Goal: Feedback & Contribution: Contribute content

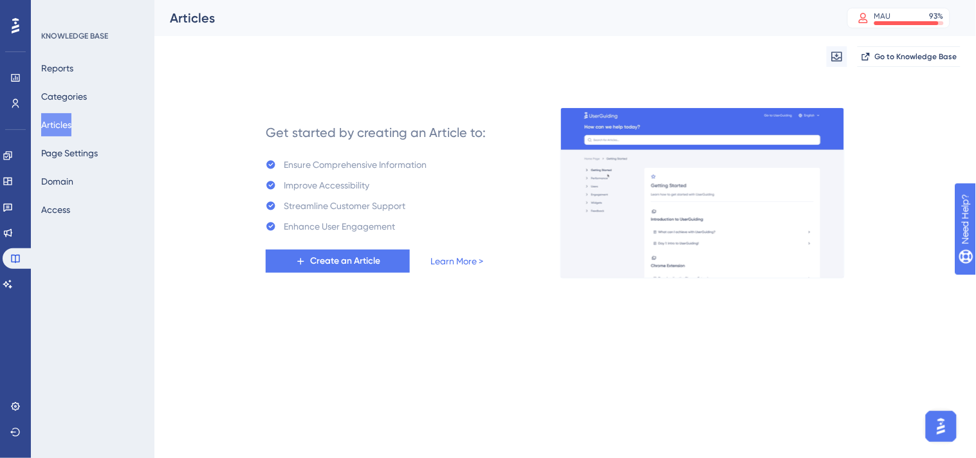
click at [71, 123] on button "Articles" at bounding box center [56, 124] width 30 height 23
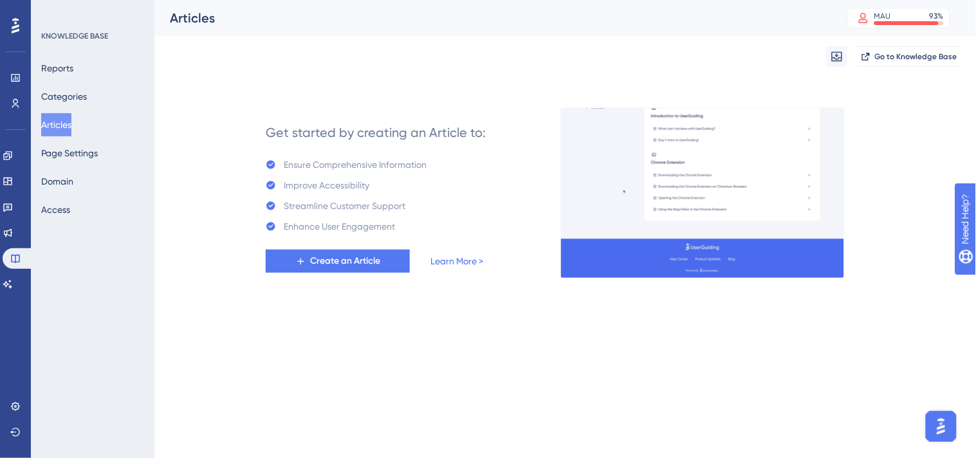
click at [65, 127] on button "Articles" at bounding box center [56, 124] width 30 height 23
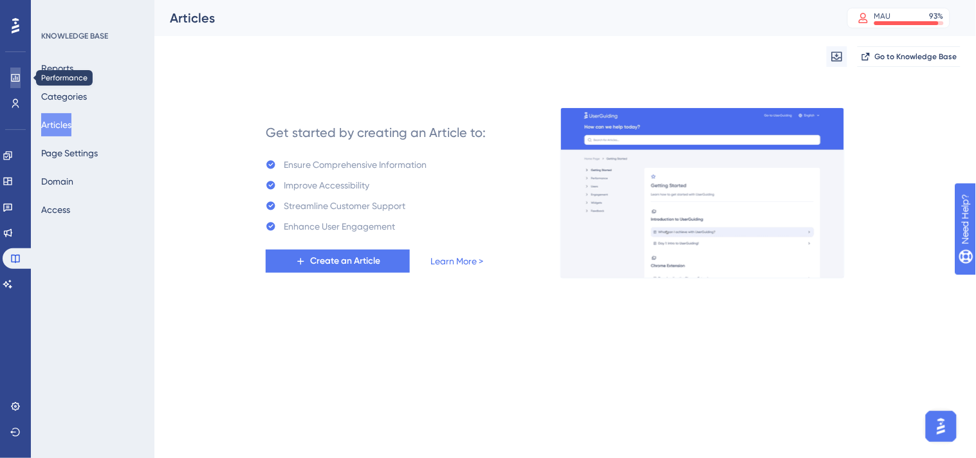
click at [11, 75] on icon at bounding box center [15, 78] width 8 height 8
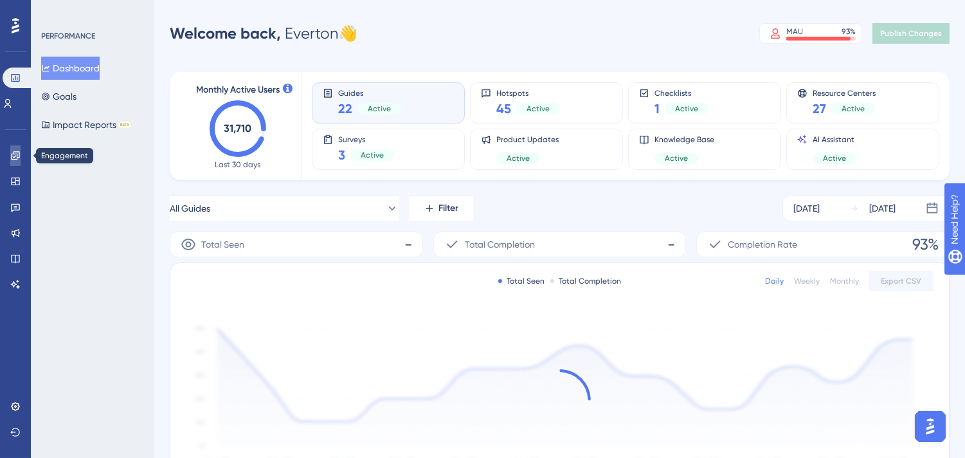
click at [14, 151] on icon at bounding box center [15, 155] width 8 height 8
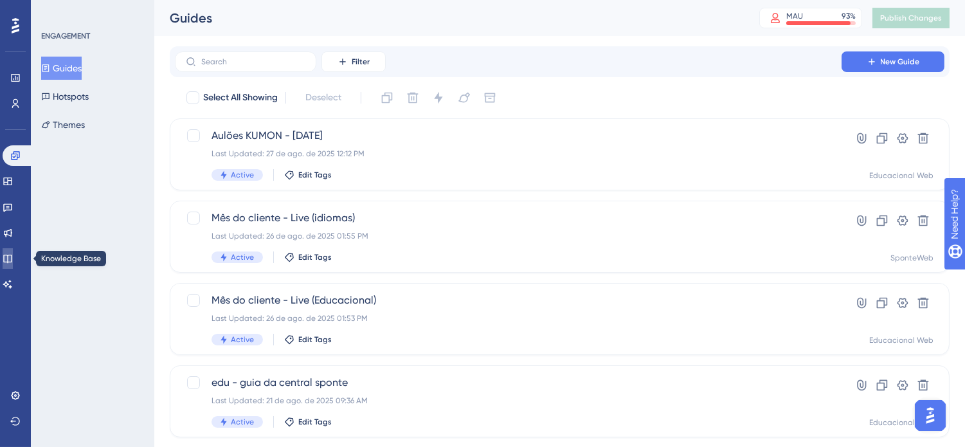
click at [12, 260] on icon at bounding box center [7, 259] width 8 height 8
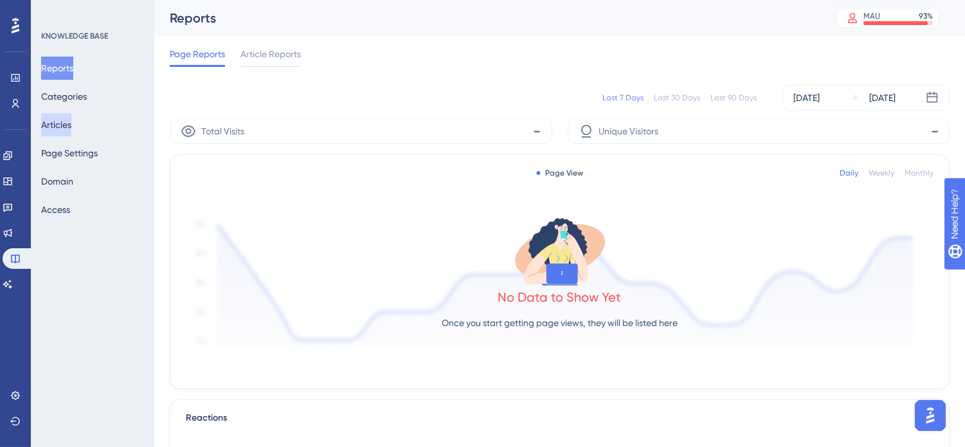
click at [71, 126] on button "Articles" at bounding box center [56, 124] width 30 height 23
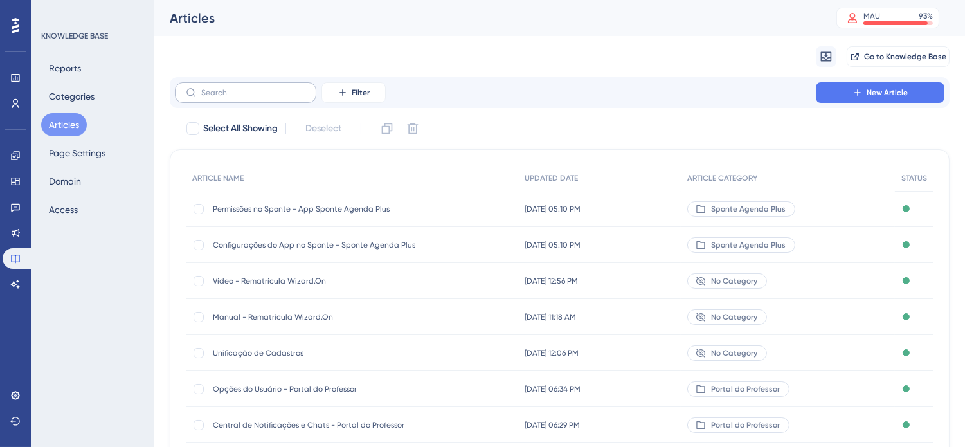
click at [248, 98] on label at bounding box center [245, 92] width 141 height 21
click at [248, 97] on input "text" at bounding box center [253, 92] width 104 height 9
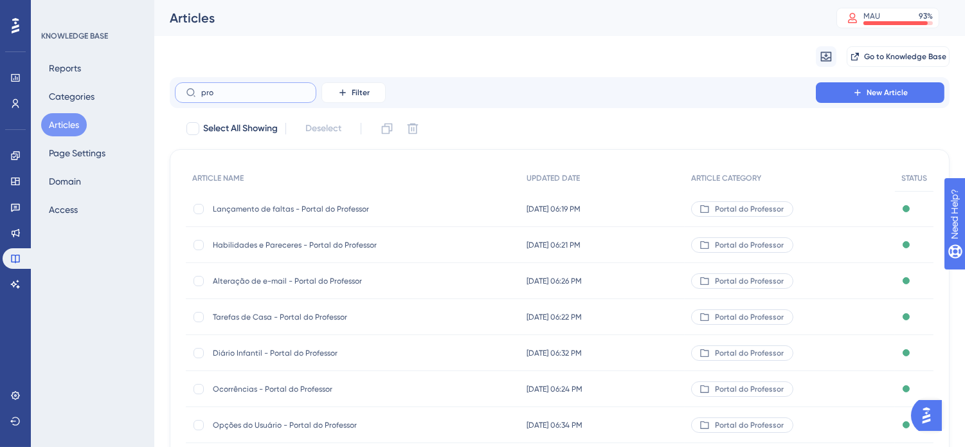
type input "prox"
checkbox input "true"
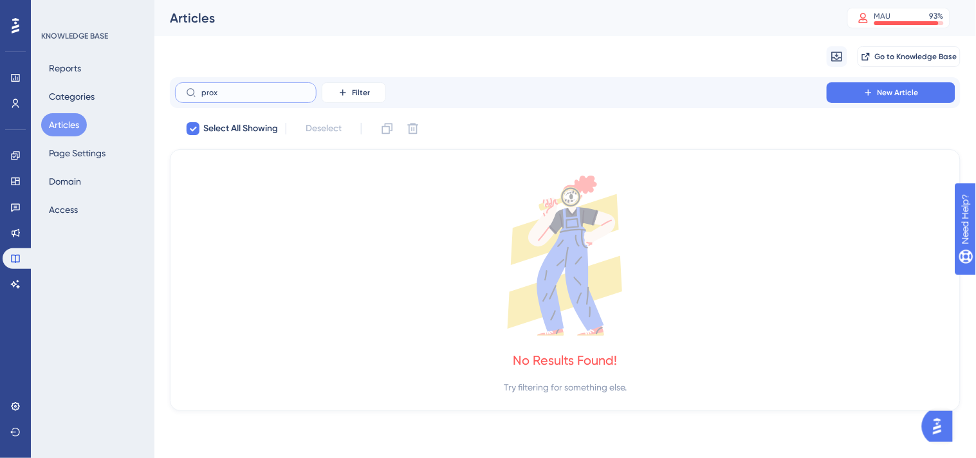
type input "pro"
checkbox input "false"
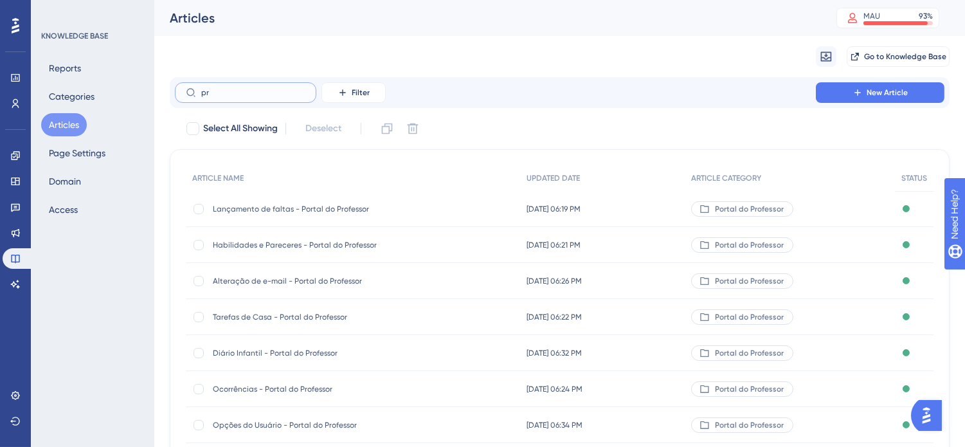
type input "p"
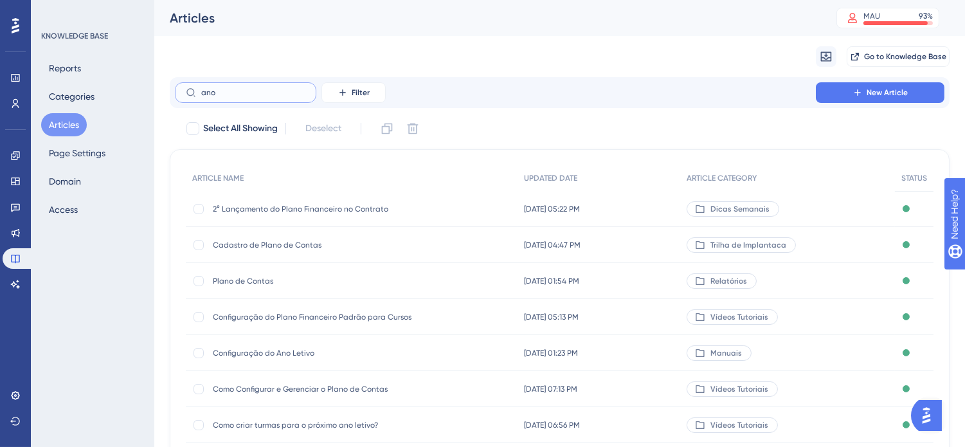
scroll to position [71, 0]
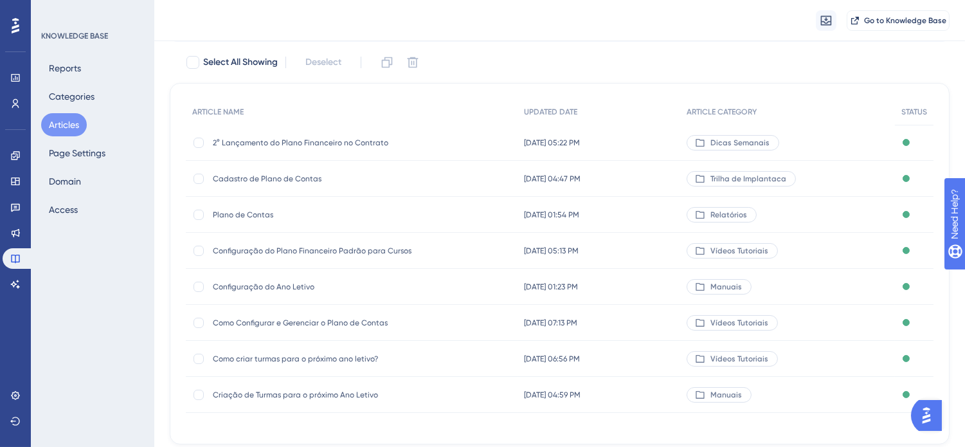
type input "ano"
click at [396, 395] on span "Criação de Turmas para o próximo Ano Letivo" at bounding box center [316, 395] width 206 height 10
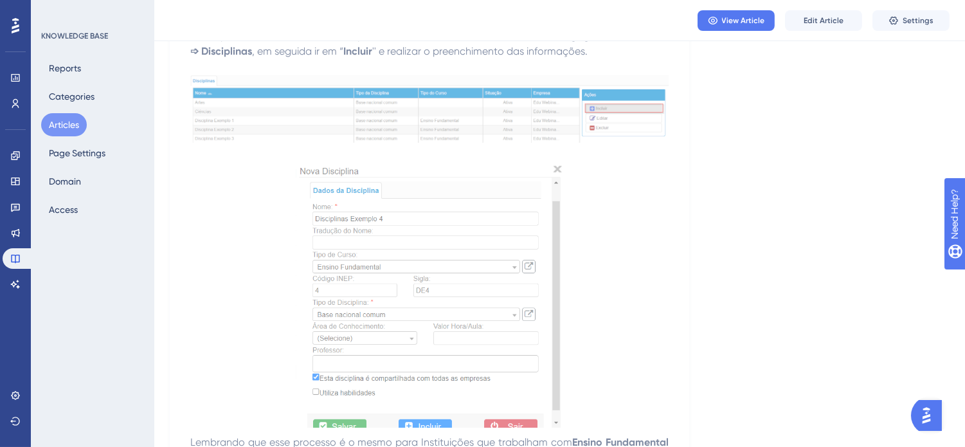
scroll to position [286, 0]
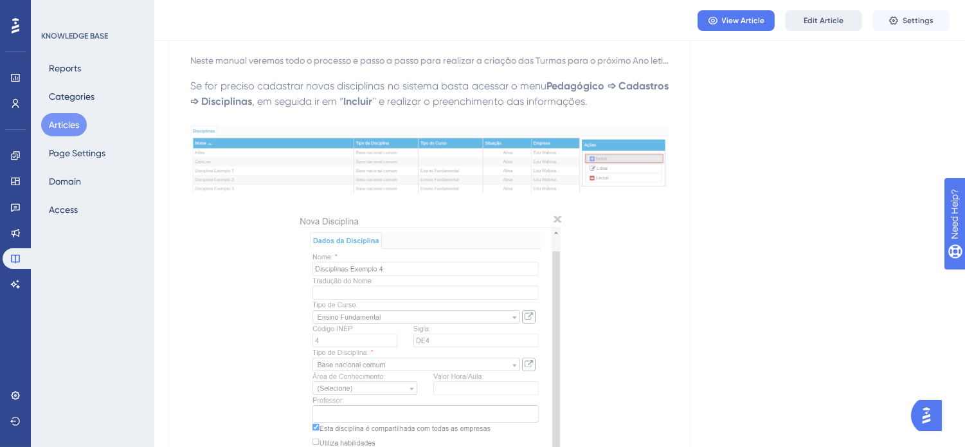
click at [810, 17] on span "Edit Article" at bounding box center [824, 20] width 40 height 10
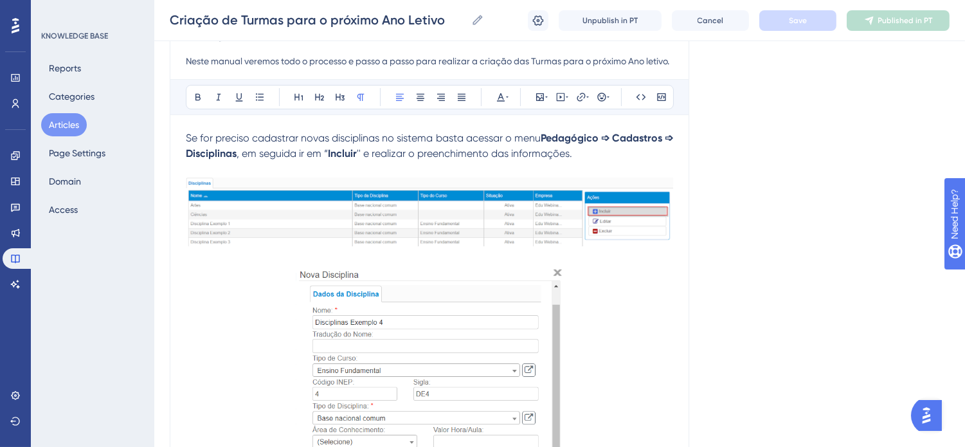
scroll to position [3697, 0]
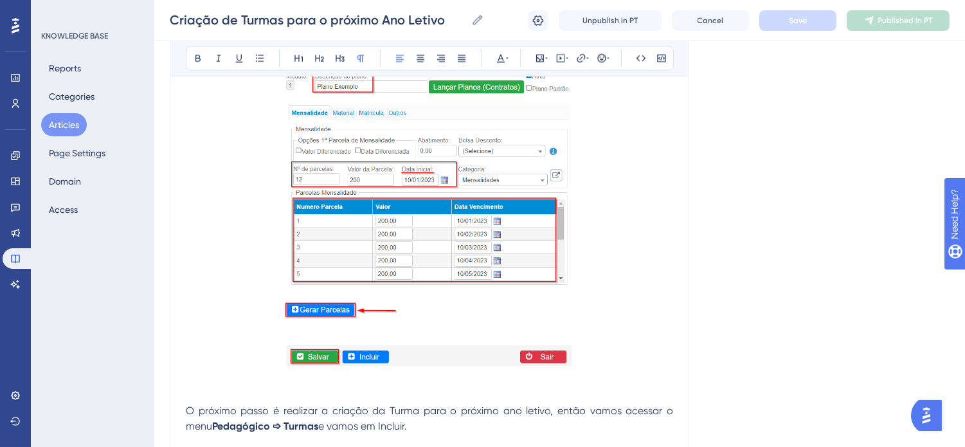
click at [510, 262] on img at bounding box center [429, 209] width 291 height 316
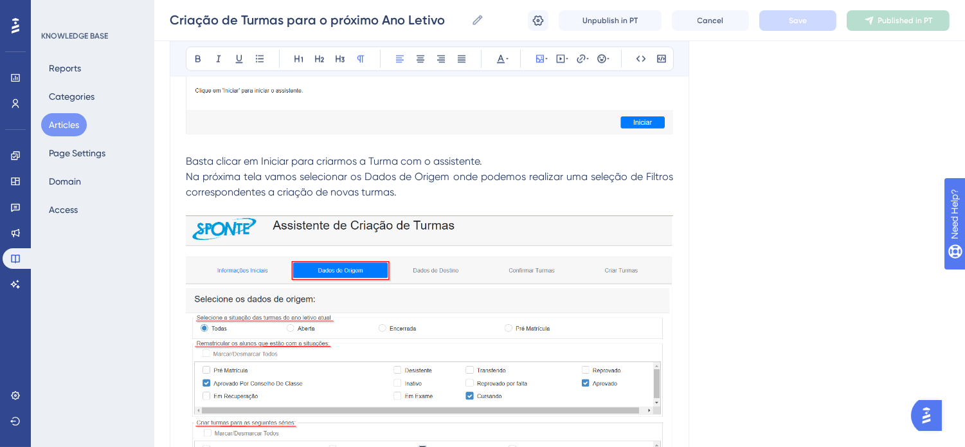
scroll to position [5912, 0]
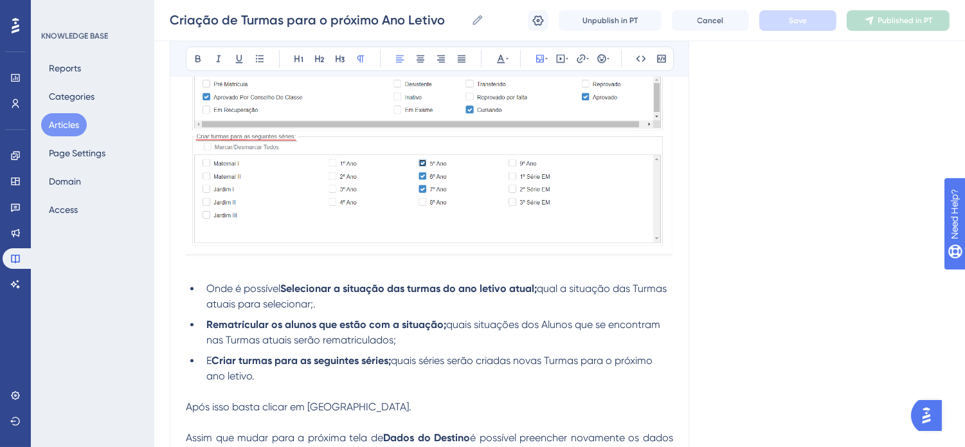
click at [621, 246] on img at bounding box center [429, 92] width 487 height 327
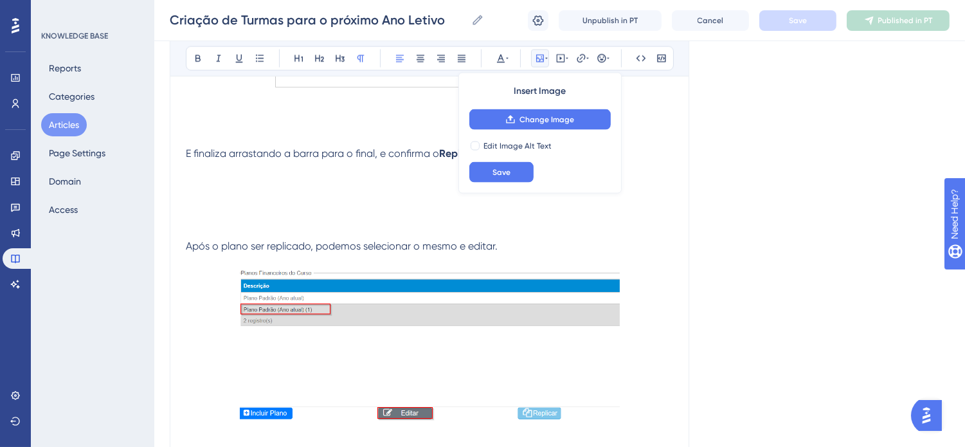
scroll to position [3027, 0]
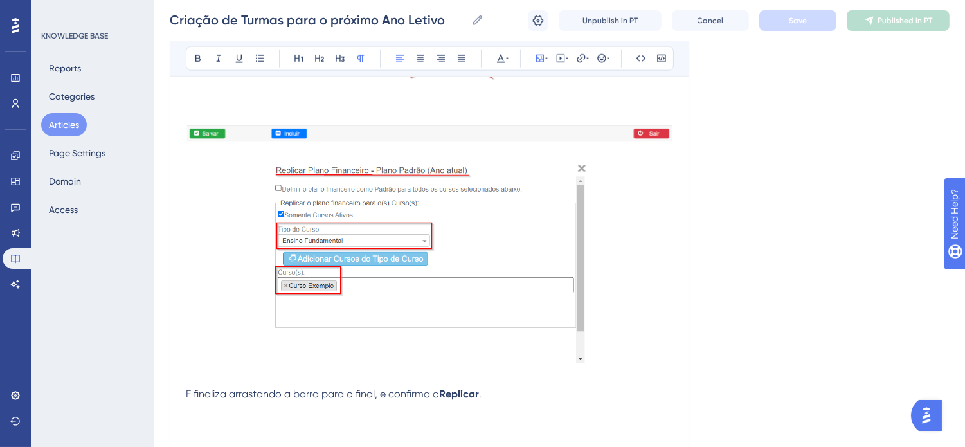
scroll to position [2955, 0]
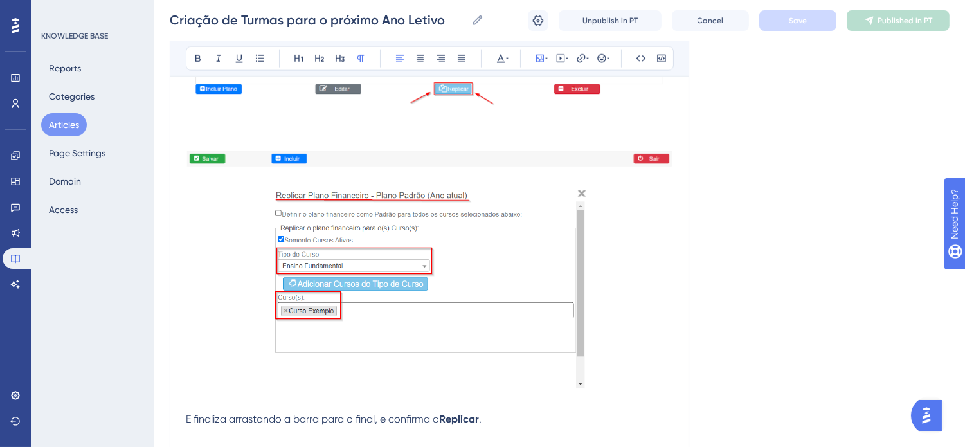
click at [523, 320] on img at bounding box center [429, 289] width 313 height 205
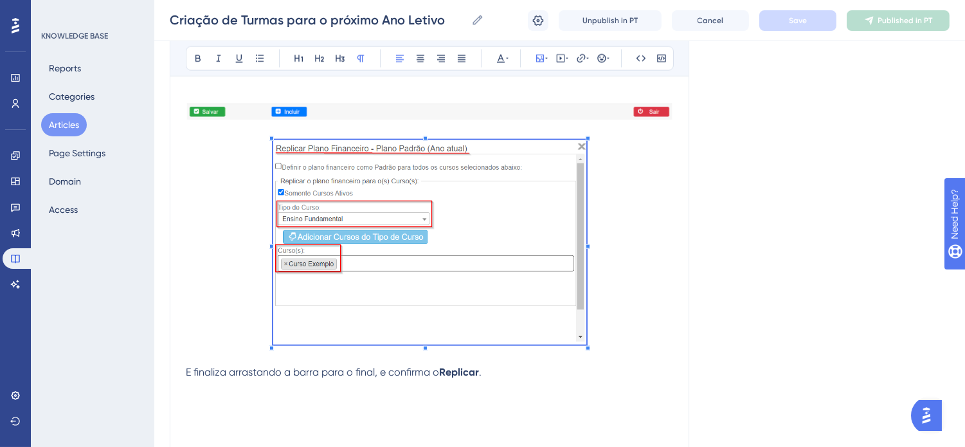
scroll to position [3027, 0]
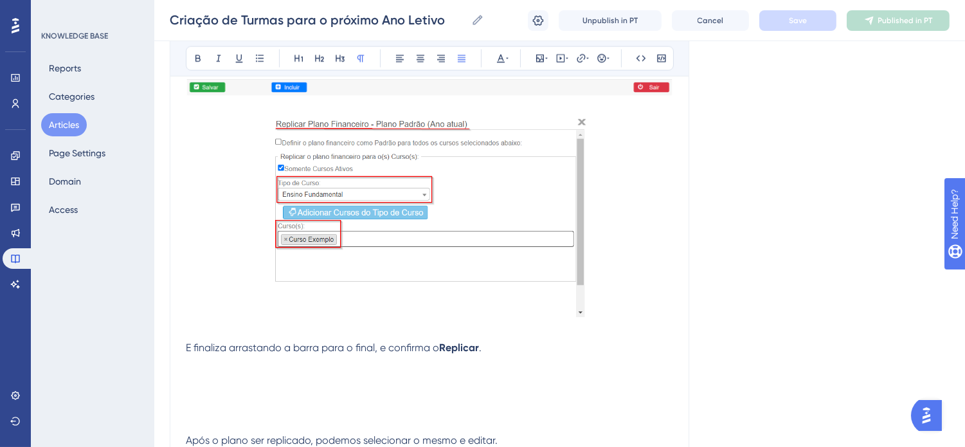
click at [509, 356] on p "E finaliza arrastando a barra para o final, e confirma o Replicar ." at bounding box center [429, 347] width 487 height 15
click at [504, 266] on img at bounding box center [429, 218] width 313 height 205
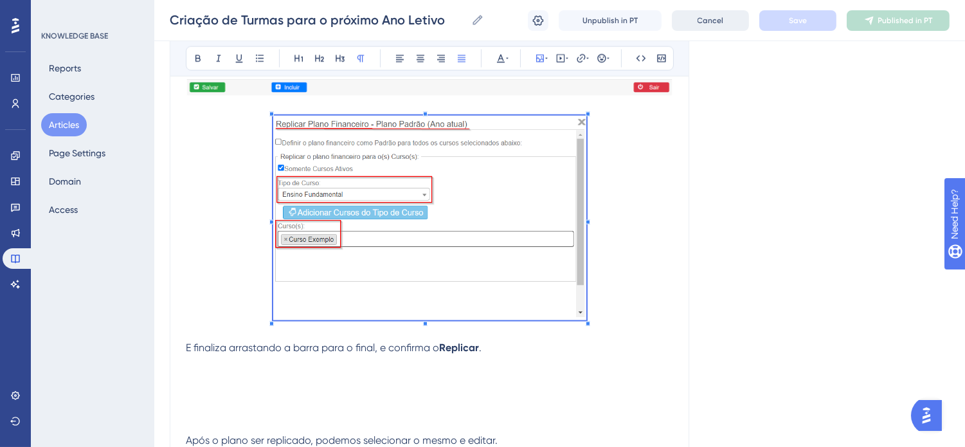
click at [697, 15] on button "Cancel" at bounding box center [710, 20] width 77 height 21
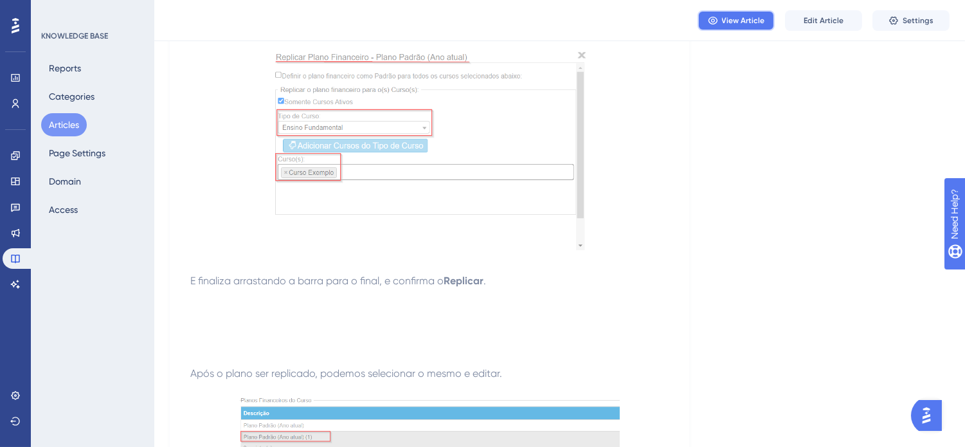
click at [738, 22] on span "View Article" at bounding box center [743, 20] width 43 height 10
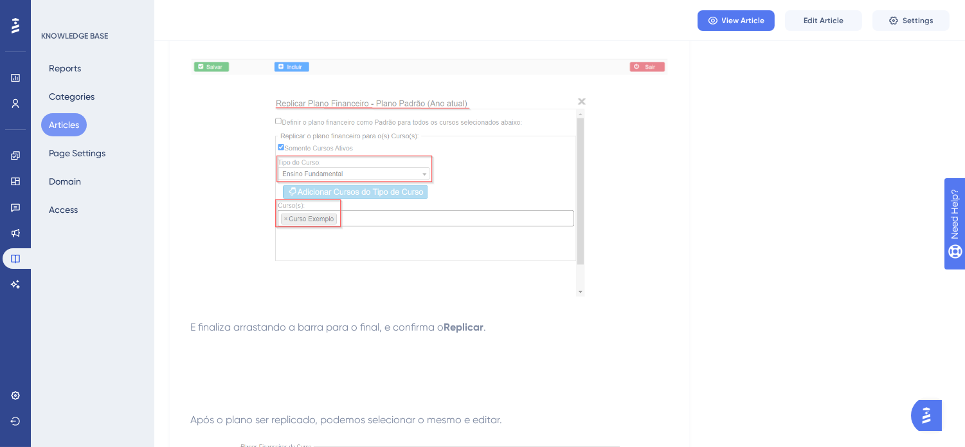
scroll to position [2955, 0]
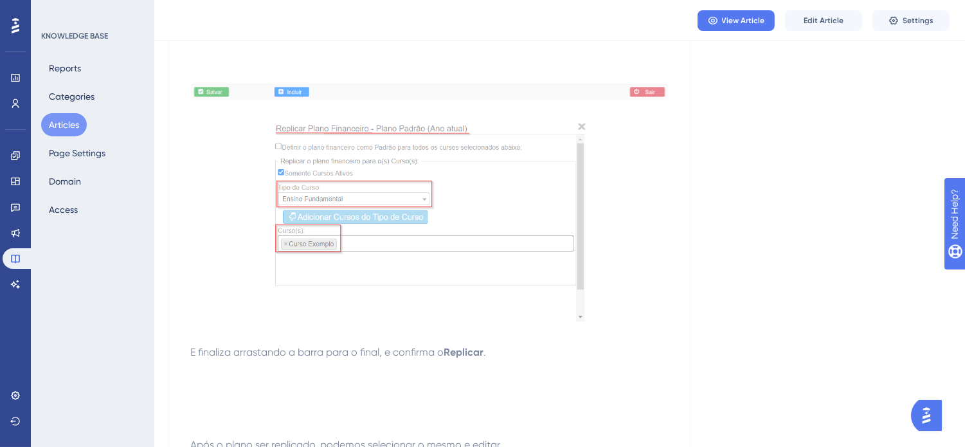
click at [274, 235] on img at bounding box center [429, 222] width 313 height 205
click at [620, 286] on p at bounding box center [429, 224] width 478 height 209
click at [817, 17] on span "Edit Article" at bounding box center [824, 20] width 40 height 10
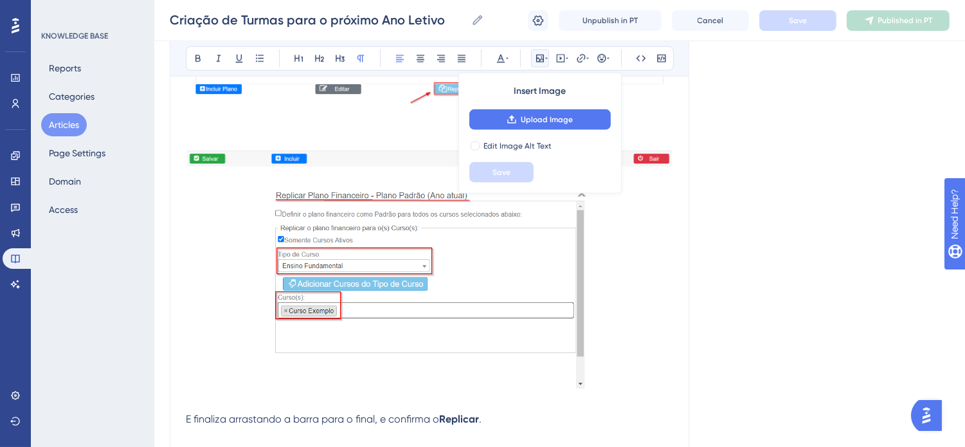
scroll to position [3697, 0]
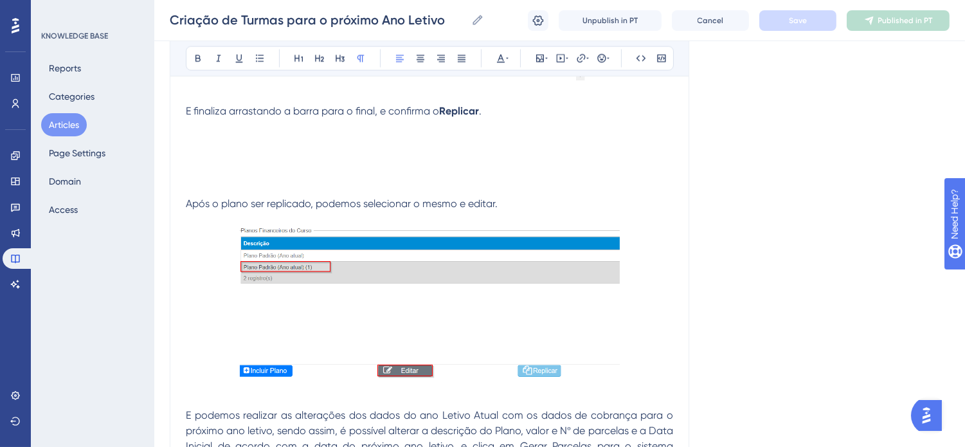
scroll to position [3054, 0]
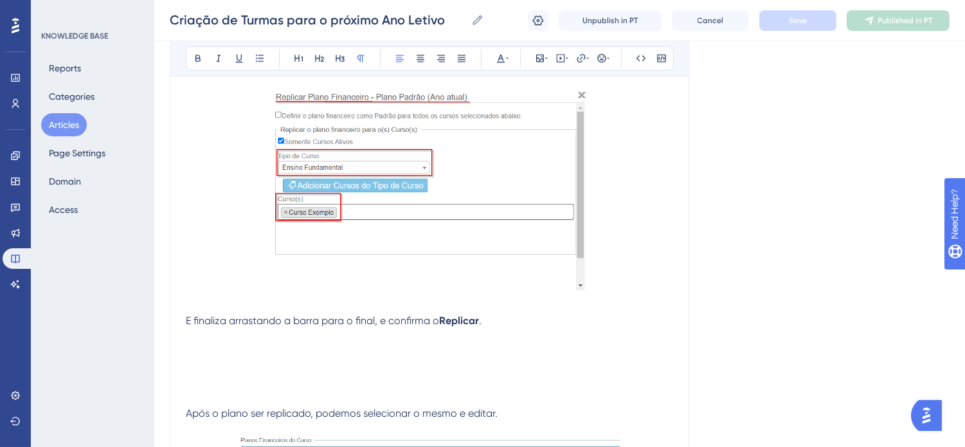
click at [444, 223] on img at bounding box center [429, 191] width 313 height 205
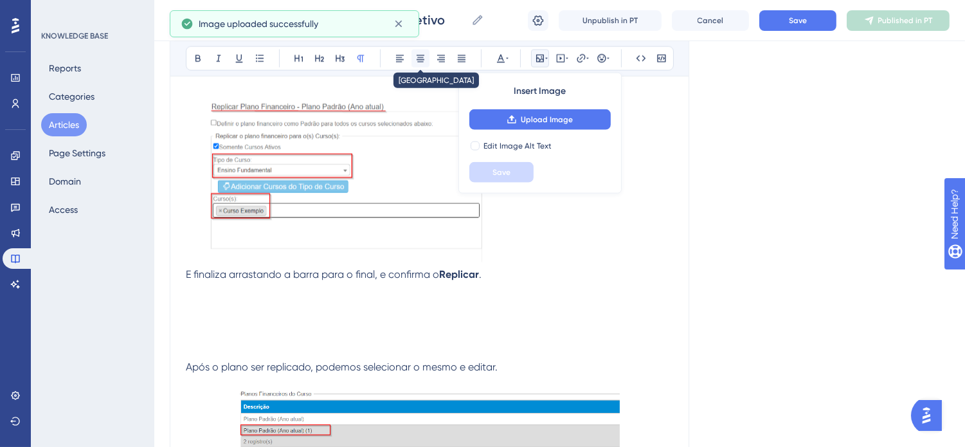
click at [425, 57] on icon at bounding box center [420, 58] width 10 height 10
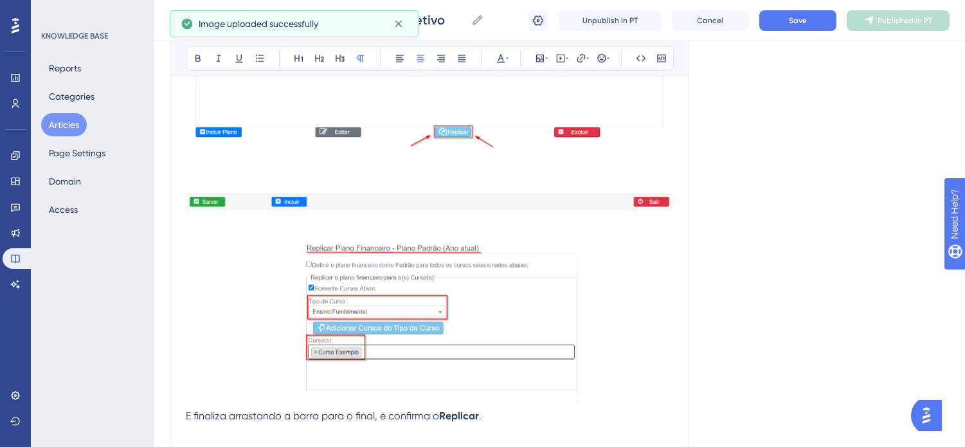
scroll to position [2911, 0]
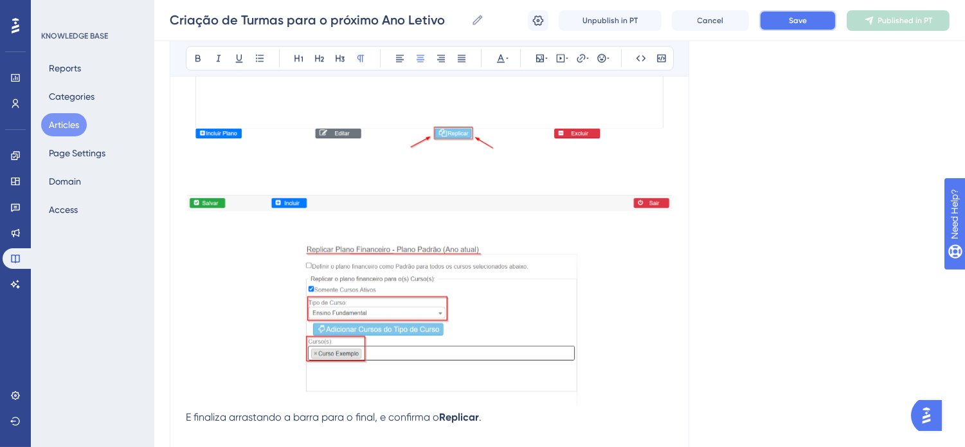
click at [823, 27] on button "Save" at bounding box center [798, 20] width 77 height 21
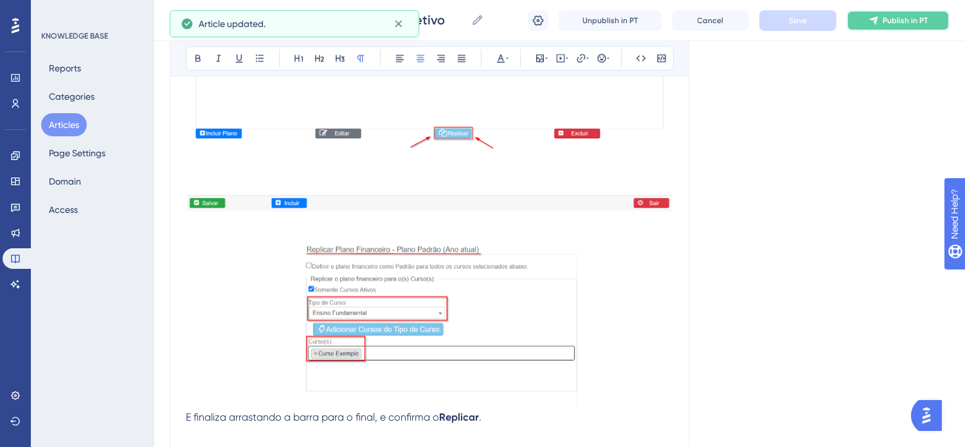
click at [897, 21] on span "Publish in PT" at bounding box center [905, 20] width 45 height 10
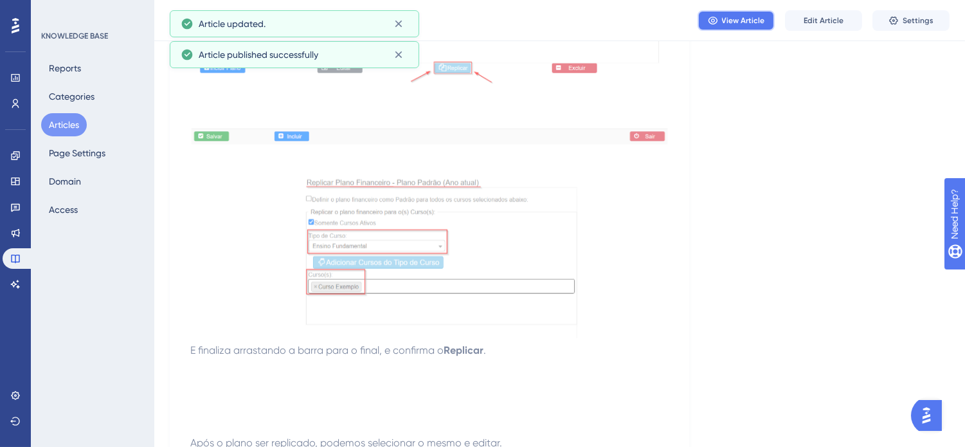
click at [751, 21] on span "View Article" at bounding box center [743, 20] width 43 height 10
